Goal: Contribute content: Add original content to the website for others to see

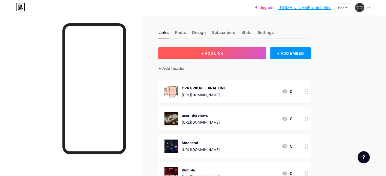
click at [225, 56] on button "+ ADD LINK" at bounding box center [212, 53] width 108 height 12
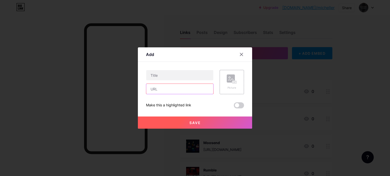
click at [178, 87] on input "text" at bounding box center [179, 89] width 67 height 10
paste input "[URL][DOMAIN_NAME]"
type input "[URL][DOMAIN_NAME]"
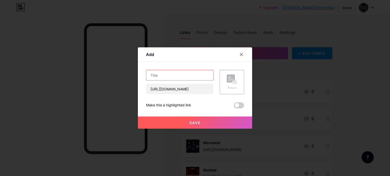
click at [182, 75] on input "text" at bounding box center [179, 75] width 67 height 10
click at [224, 79] on div "Picture" at bounding box center [231, 82] width 24 height 24
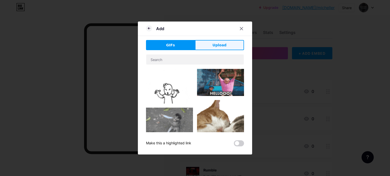
click at [215, 44] on span "Upload" at bounding box center [219, 45] width 14 height 5
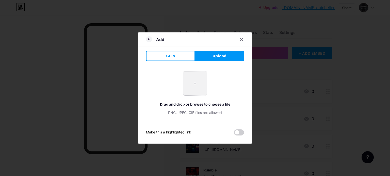
click at [196, 83] on input "file" at bounding box center [195, 84] width 24 height 24
type input "C:\fakepath\TTM-CourseImageSquare(1080x1752598998277.png"
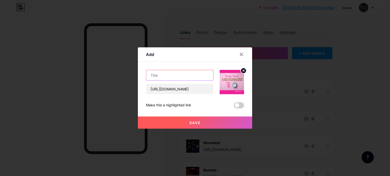
click at [177, 74] on input "text" at bounding box center [179, 75] width 67 height 10
type input "THRIVING THROUGH MENOPAUSE"
click at [193, 126] on button "Save" at bounding box center [195, 123] width 114 height 12
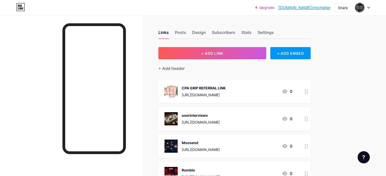
scroll to position [154, 0]
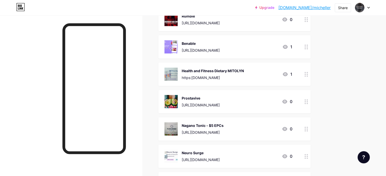
click at [212, 78] on div "https:[DOMAIN_NAME]" at bounding box center [213, 77] width 62 height 5
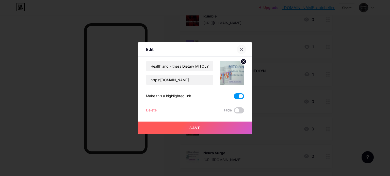
click at [241, 48] on icon at bounding box center [241, 49] width 3 height 3
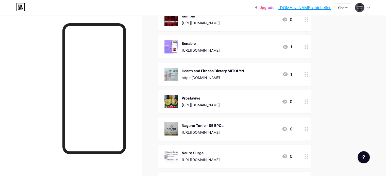
scroll to position [287, 0]
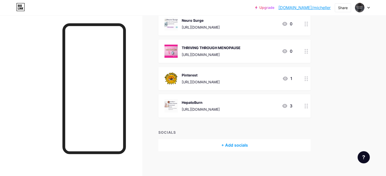
click at [178, 50] on img at bounding box center [170, 51] width 13 height 13
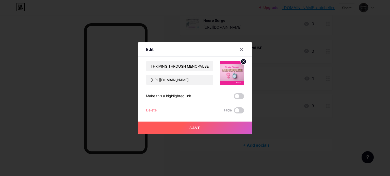
click at [152, 111] on div "Delete" at bounding box center [151, 111] width 11 height 6
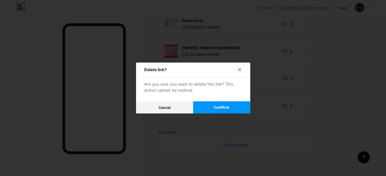
click at [219, 107] on span "Confirm" at bounding box center [222, 107] width 16 height 5
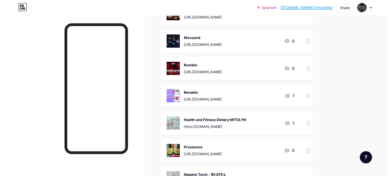
scroll to position [0, 0]
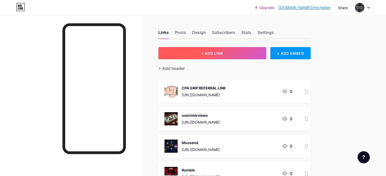
click at [233, 50] on button "+ ADD LINK" at bounding box center [212, 53] width 108 height 12
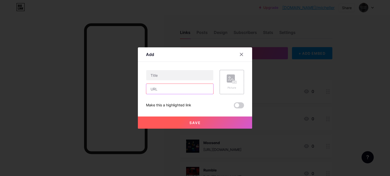
paste input "[URL][DOMAIN_NAME]"
click at [211, 87] on input "[URL][DOMAIN_NAME]" at bounding box center [179, 89] width 67 height 10
type input "h"
paste input "[URL][DOMAIN_NAME]"
type input "[URL][DOMAIN_NAME]"
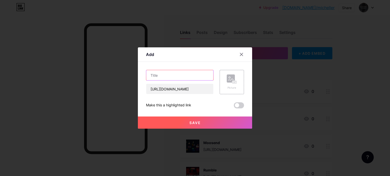
click at [178, 73] on input "text" at bounding box center [179, 75] width 67 height 10
click at [229, 82] on rect at bounding box center [231, 79] width 8 height 8
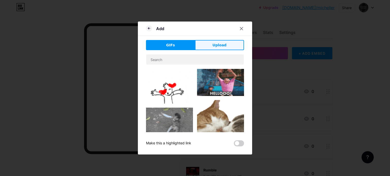
click at [224, 43] on span "Upload" at bounding box center [219, 45] width 14 height 5
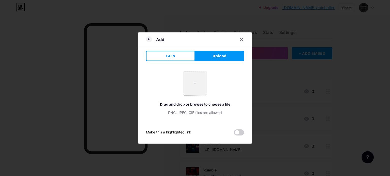
click at [195, 84] on input "file" at bounding box center [195, 84] width 24 height 24
type input "C:\fakepath\IMG-20250914-WA0002.jpg"
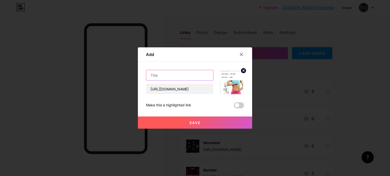
click at [168, 75] on input "text" at bounding box center [179, 75] width 67 height 10
click at [160, 75] on input "OzelytCS 20b" at bounding box center [179, 75] width 67 height 10
click at [162, 74] on input "Ozely tCS 20b" at bounding box center [179, 75] width 67 height 10
click at [180, 74] on input "Ozelyt CS 20b" at bounding box center [179, 75] width 67 height 10
type input "Ozelyt CS 20b Probiotic Formula"
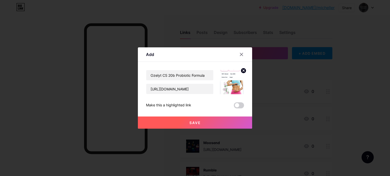
click at [197, 123] on span "Save" at bounding box center [194, 123] width 11 height 4
